Goal: Transaction & Acquisition: Purchase product/service

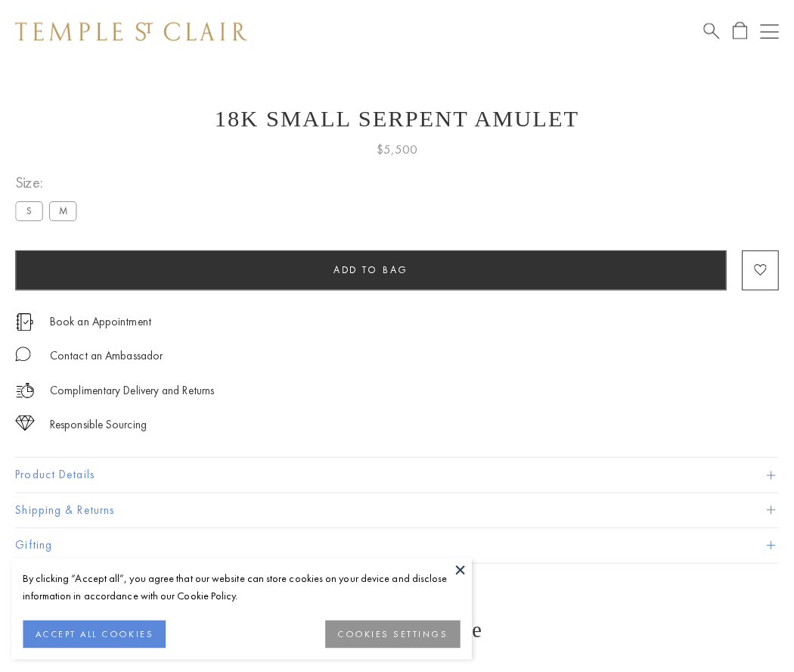
scroll to position [20, 0]
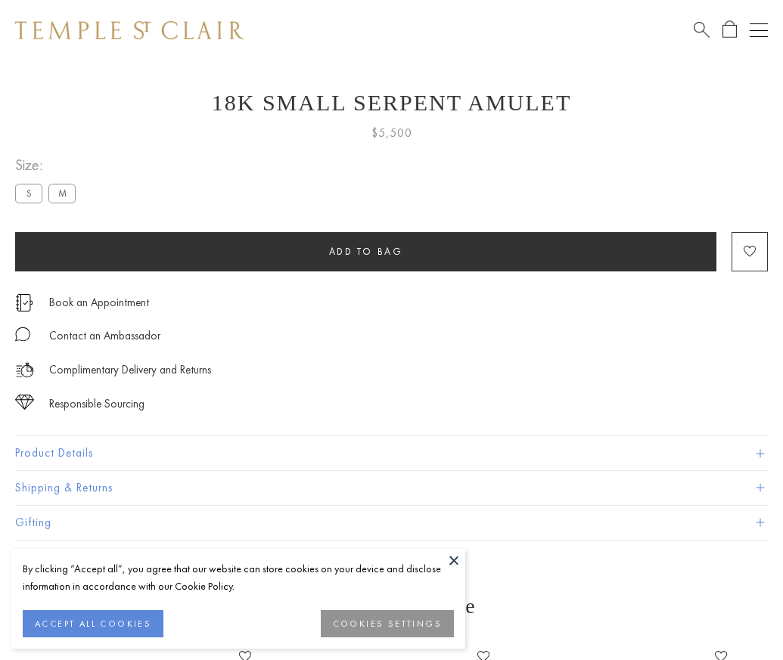
click at [365, 251] on span "Add to bag" at bounding box center [366, 251] width 74 height 13
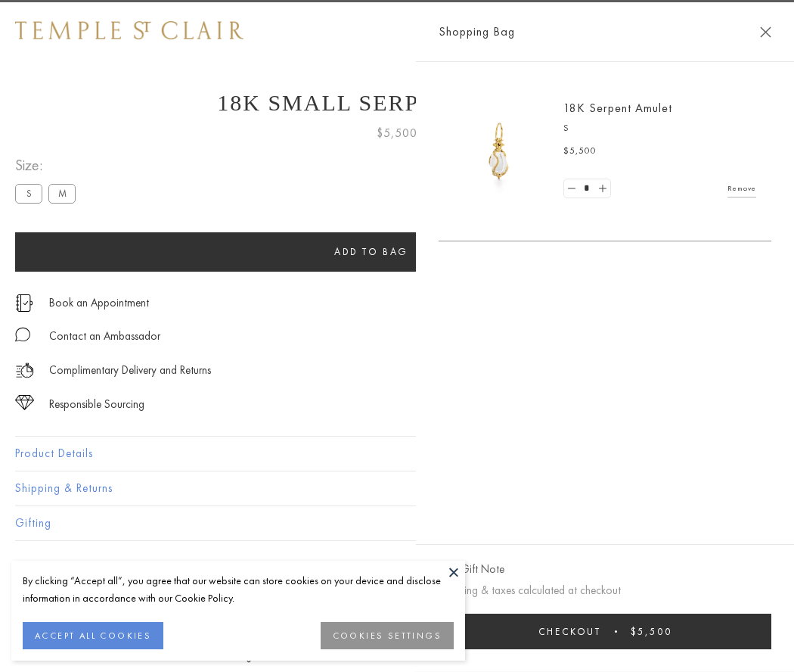
click at [757, 631] on button "Checkout $5,500" at bounding box center [605, 631] width 333 height 36
